Goal: Task Accomplishment & Management: Manage account settings

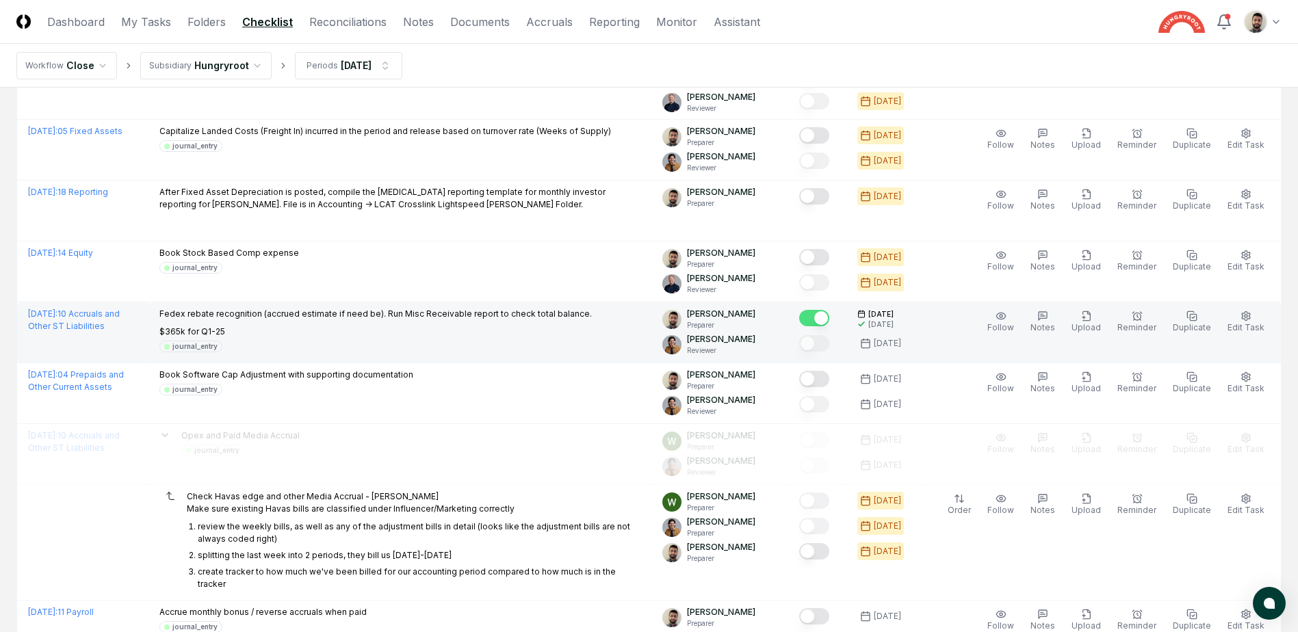
scroll to position [274, 0]
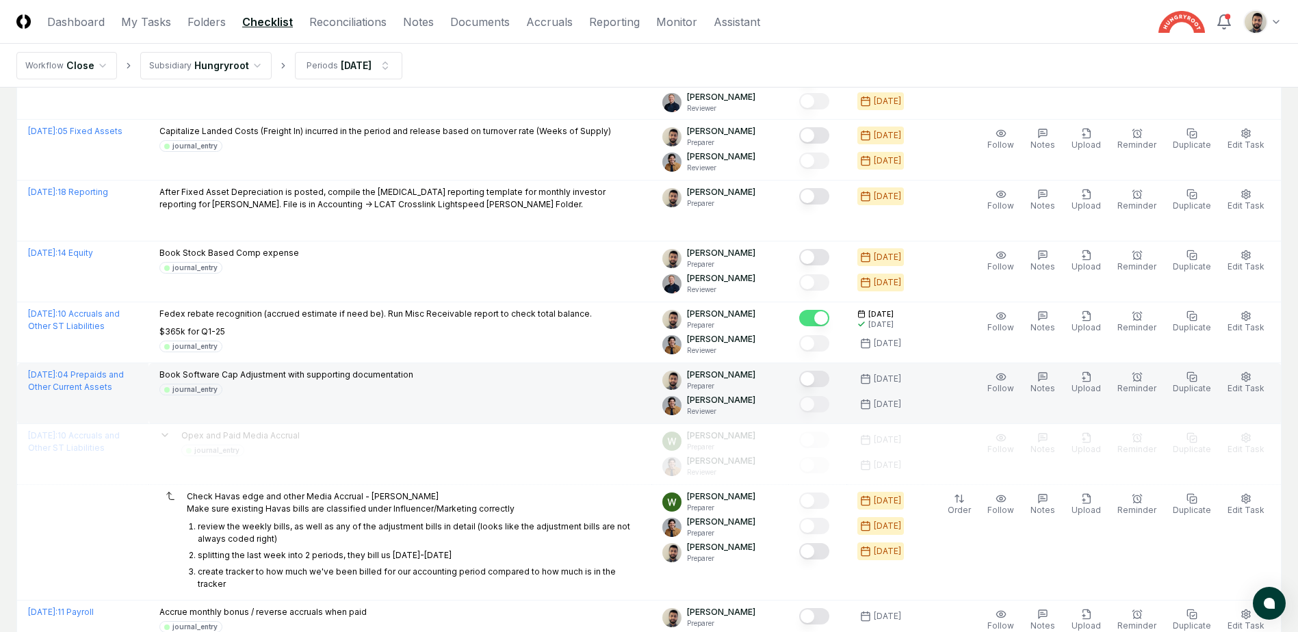
click at [830, 379] on button "Mark complete" at bounding box center [814, 379] width 30 height 16
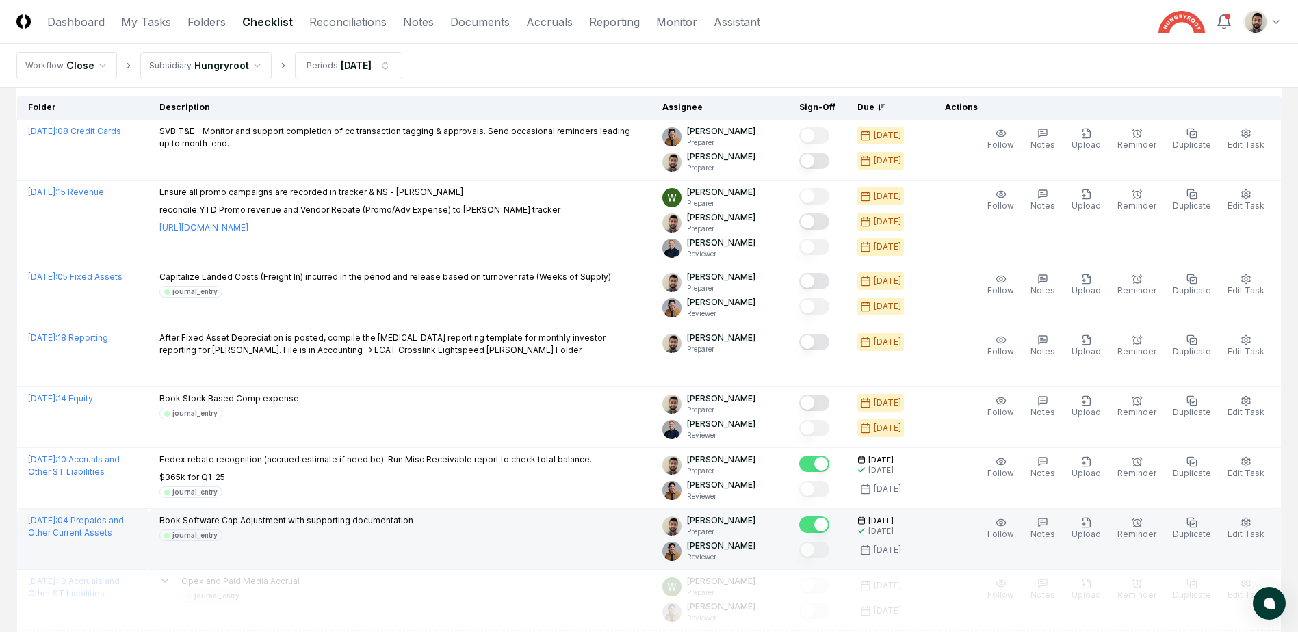
scroll to position [60, 0]
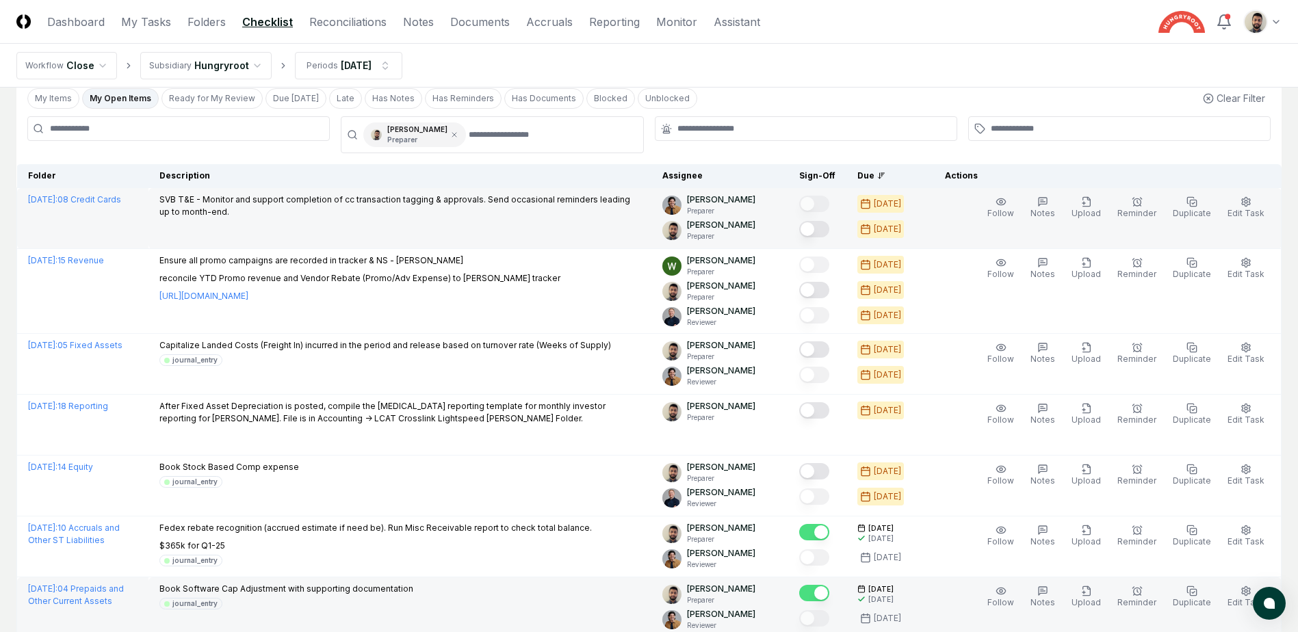
click at [830, 232] on button "Mark complete" at bounding box center [814, 229] width 30 height 16
click at [127, 101] on button "My Open Items" at bounding box center [120, 98] width 77 height 21
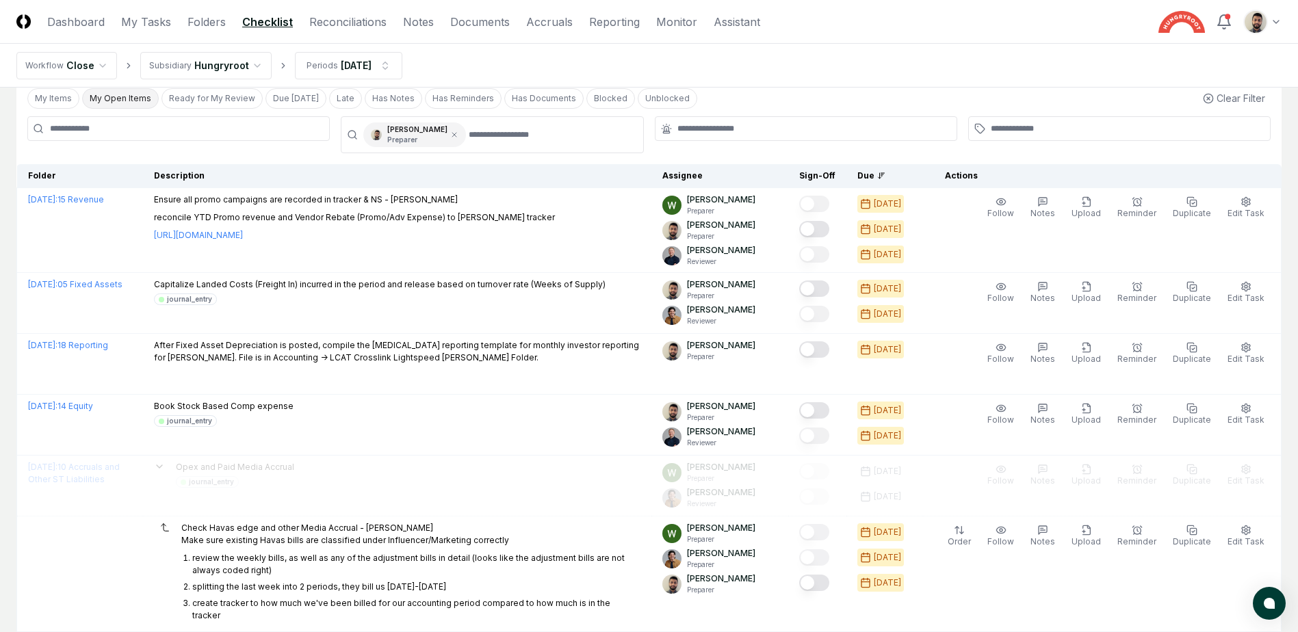
click at [127, 101] on button "My Open Items" at bounding box center [120, 98] width 77 height 21
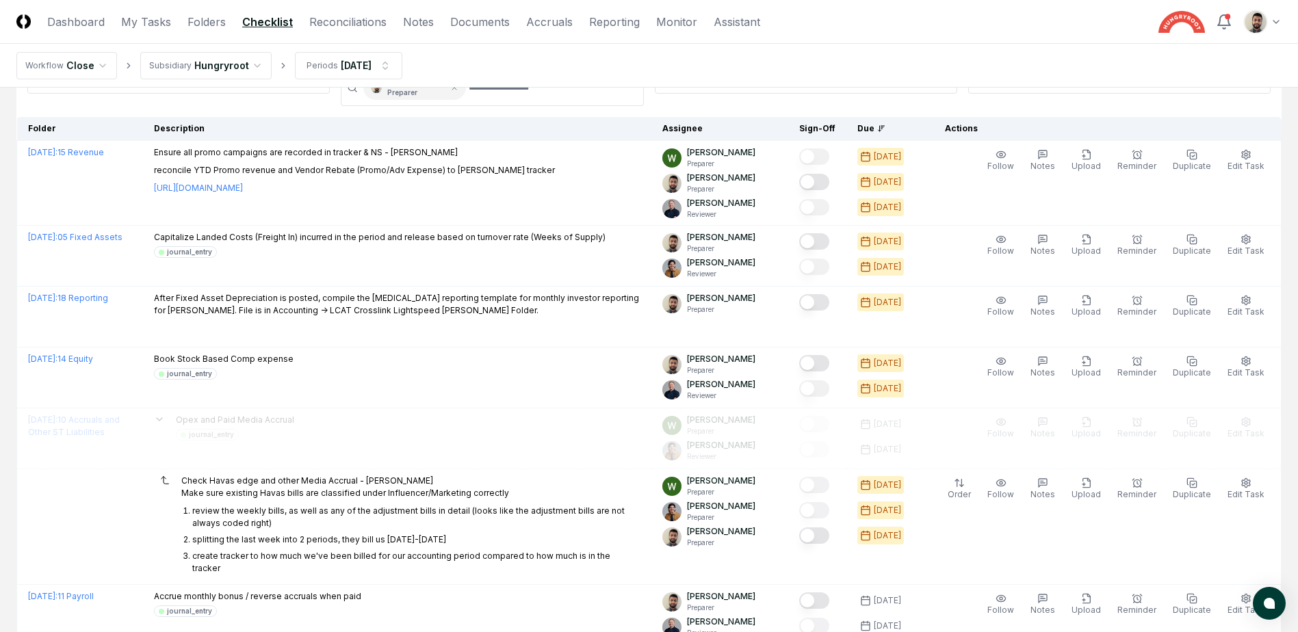
scroll to position [138, 0]
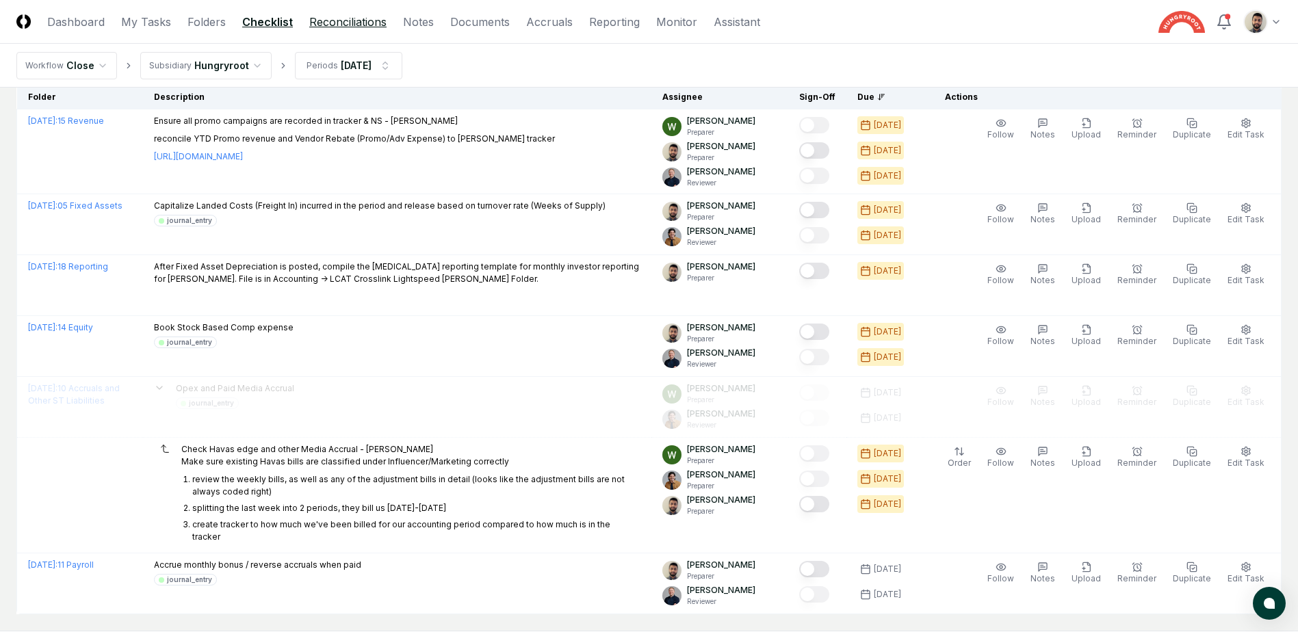
click at [329, 18] on link "Reconciliations" at bounding box center [347, 22] width 77 height 16
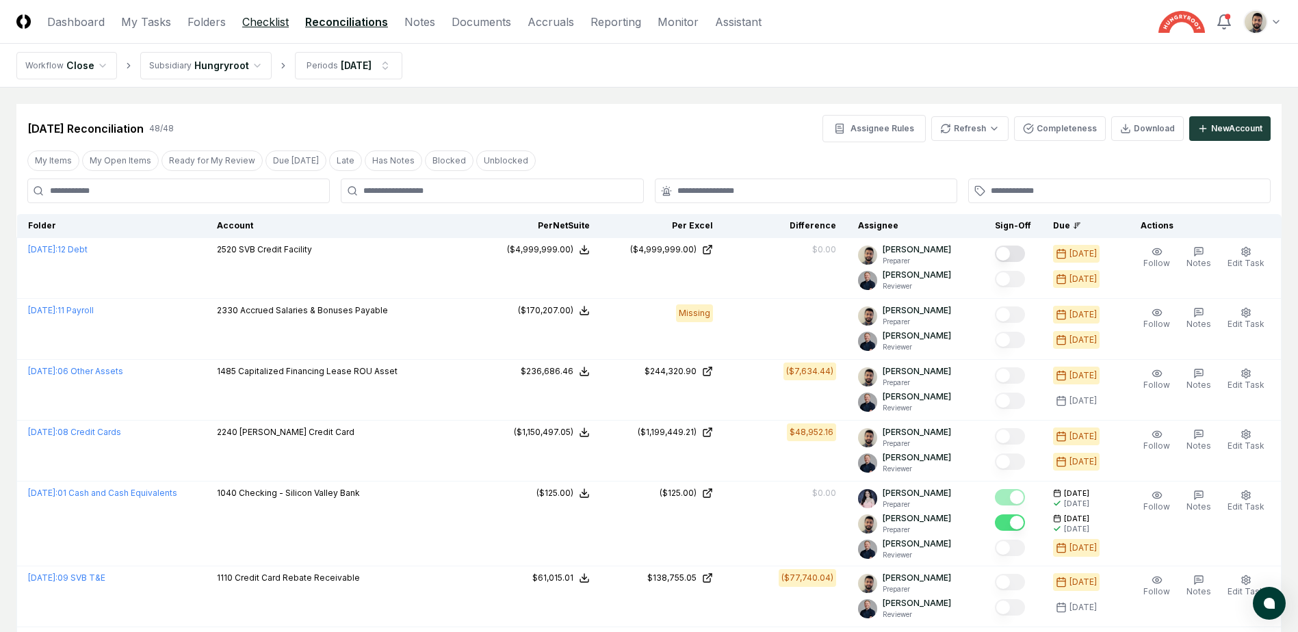
click at [273, 23] on link "Checklist" at bounding box center [265, 22] width 47 height 16
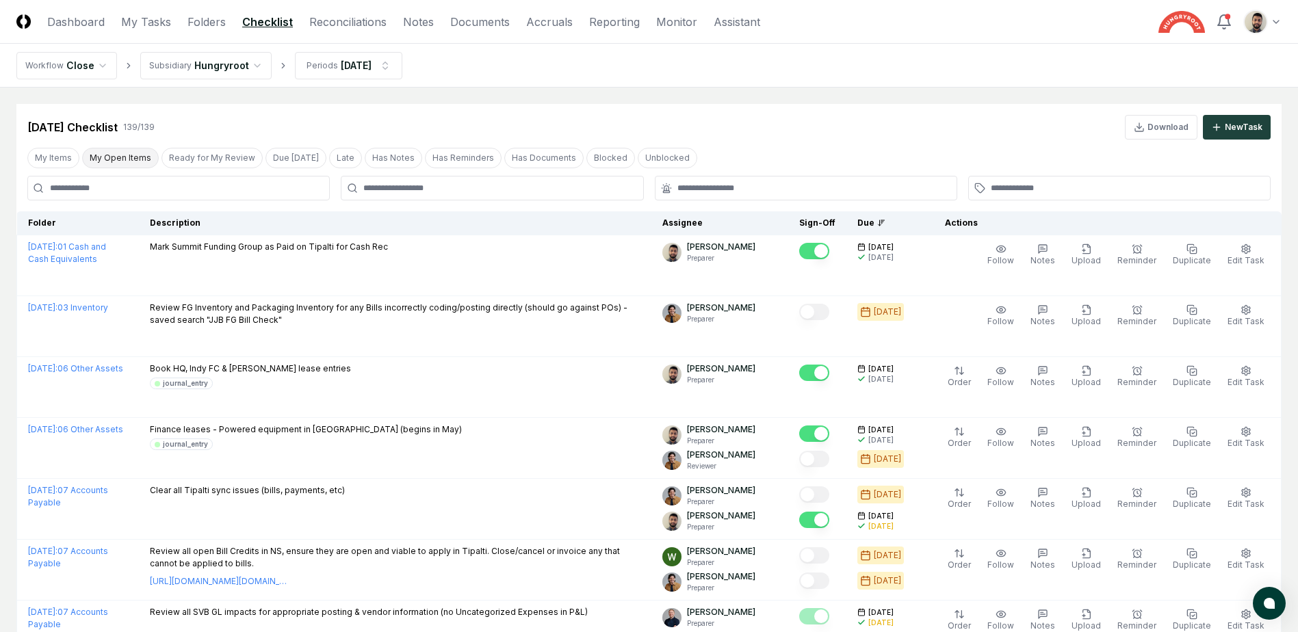
click at [134, 158] on button "My Open Items" at bounding box center [120, 158] width 77 height 21
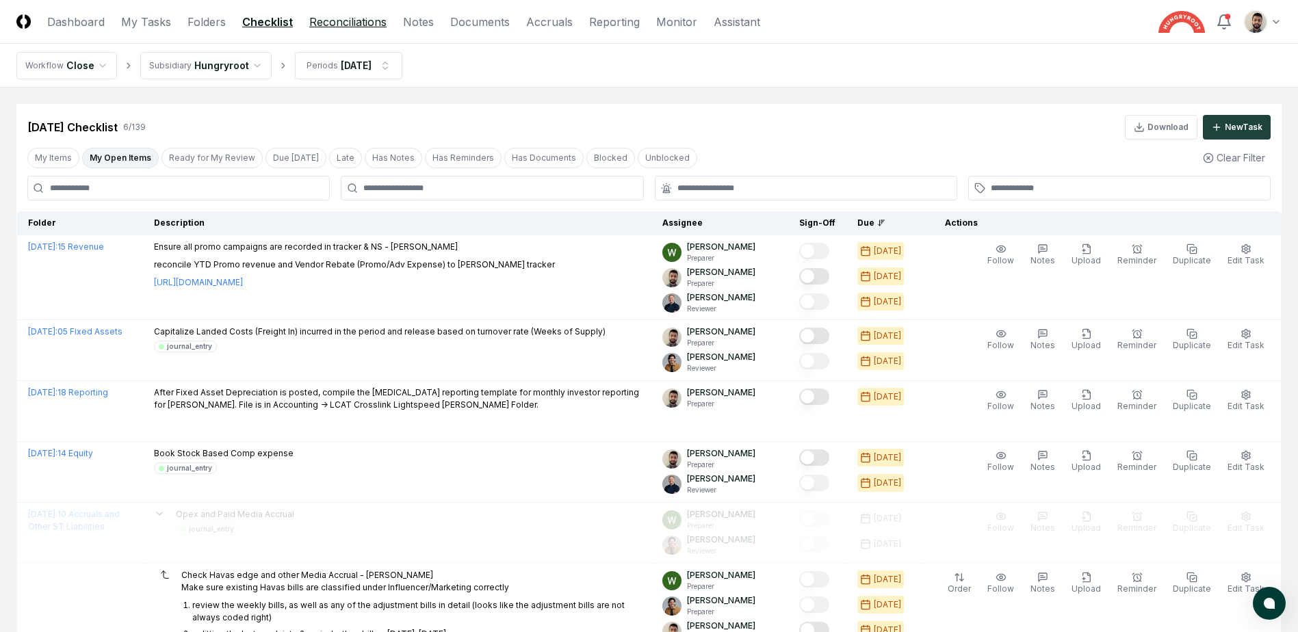
click at [363, 22] on link "Reconciliations" at bounding box center [347, 22] width 77 height 16
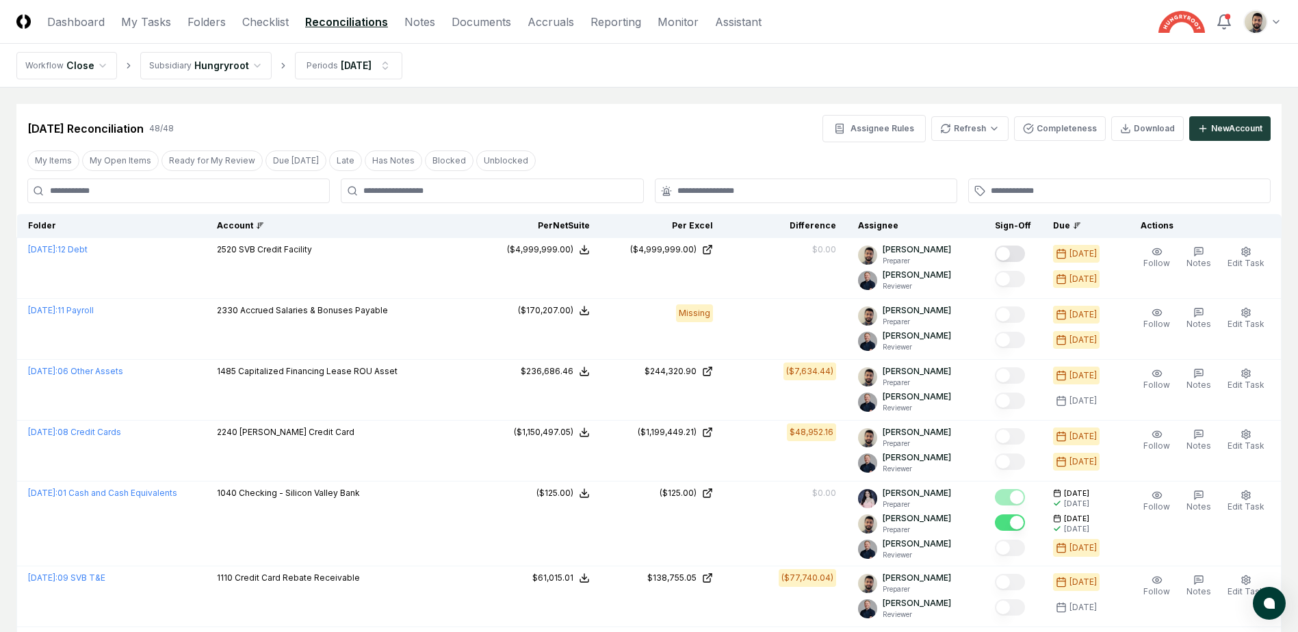
click at [119, 165] on button "My Open Items" at bounding box center [120, 161] width 77 height 21
